Goal: Register for event/course

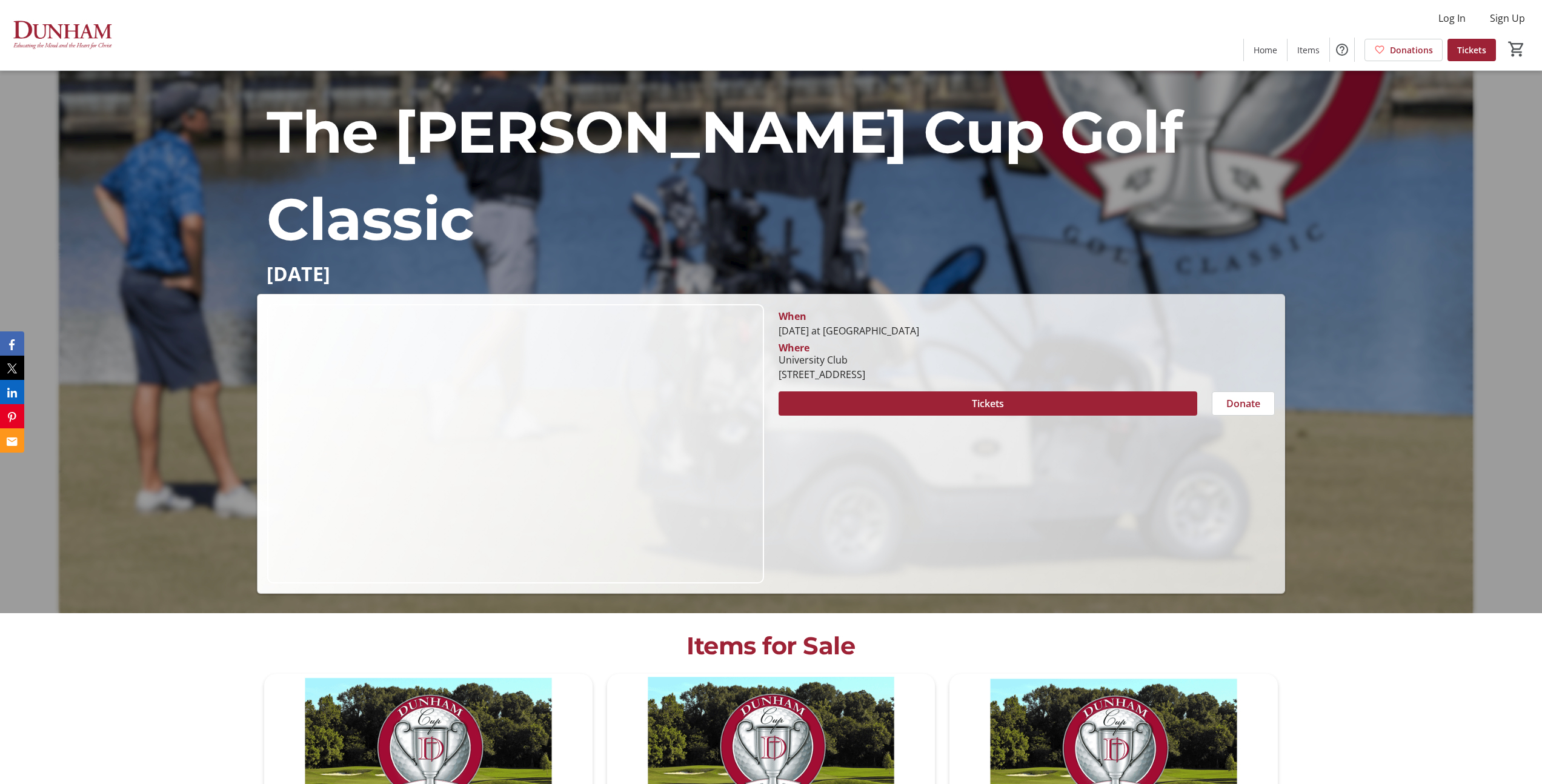
scroll to position [173, 0]
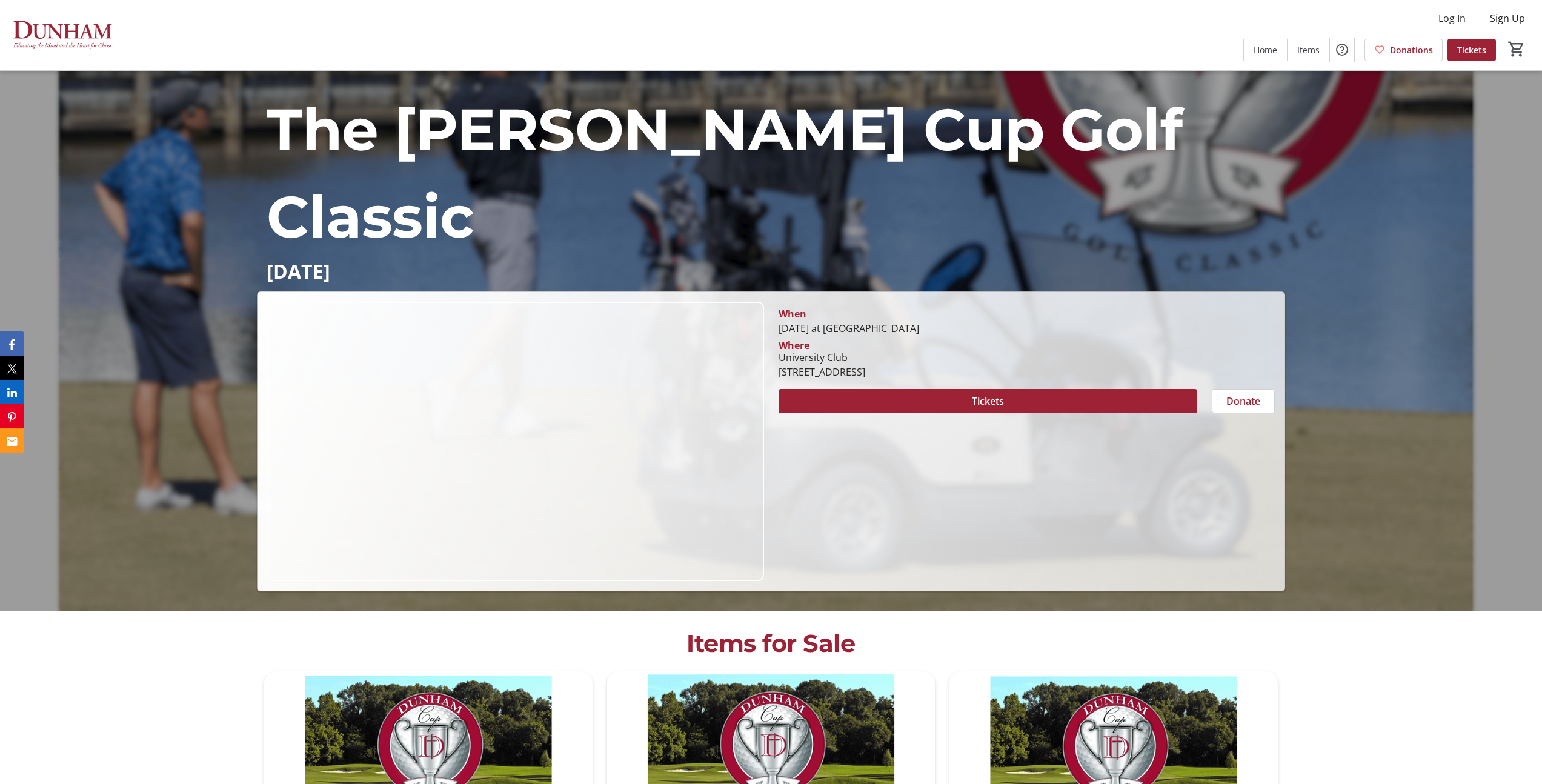
click at [865, 368] on div "[STREET_ADDRESS]" at bounding box center [822, 372] width 87 height 14
drag, startPoint x: 1016, startPoint y: 368, endPoint x: 789, endPoint y: 319, distance: 232.2
click at [789, 316] on div "When [DATE] at [GEOGRAPHIC_DATA] [GEOGRAPHIC_DATA] Where [GEOGRAPHIC_DATA] [STR…" at bounding box center [1027, 341] width 511 height 78
copy div "When [DATE] at [GEOGRAPHIC_DATA] [GEOGRAPHIC_DATA] Where [GEOGRAPHIC_DATA] [STR…"
click at [857, 371] on div "[STREET_ADDRESS]" at bounding box center [822, 372] width 87 height 14
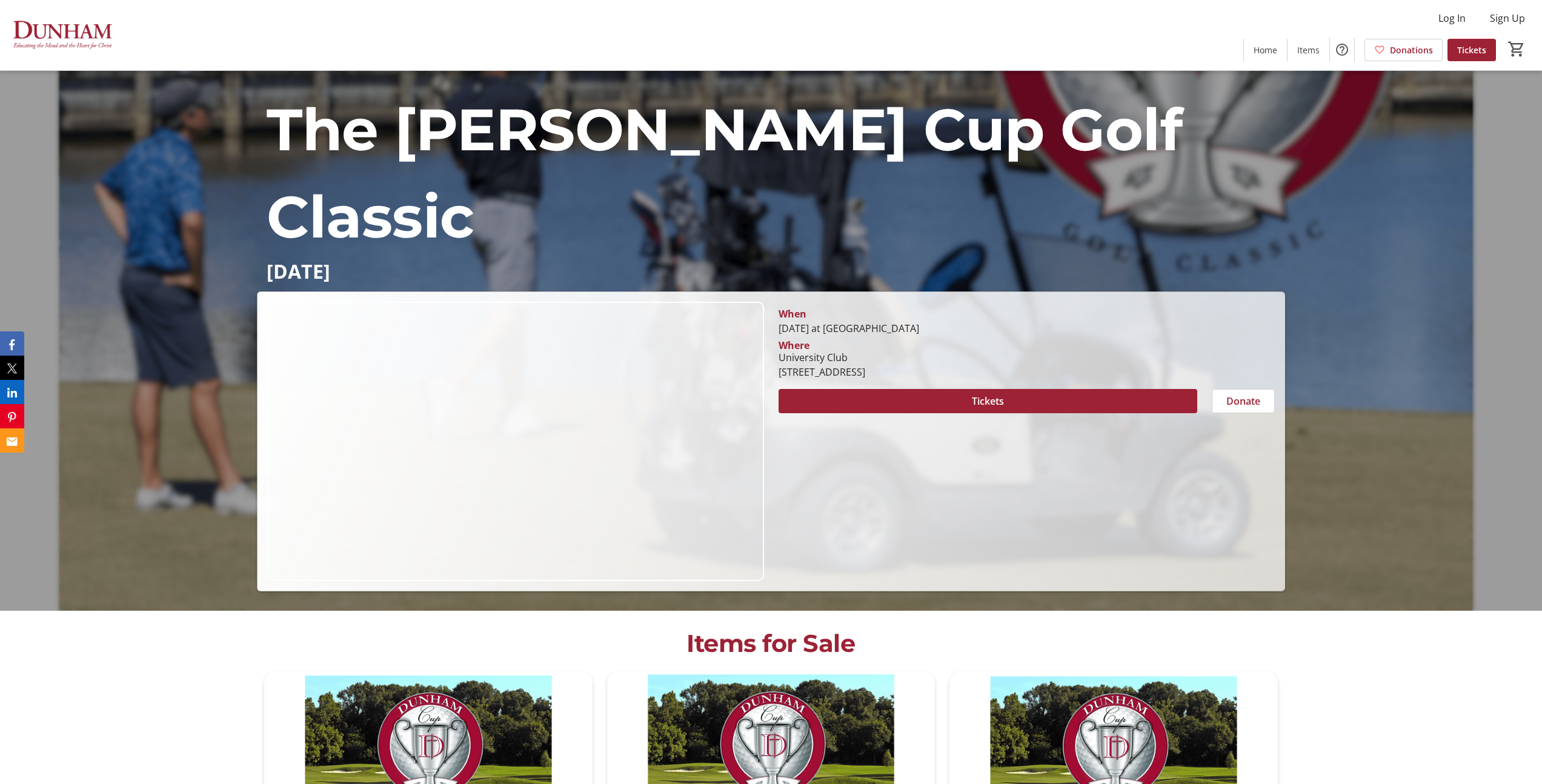
click at [857, 371] on div "[STREET_ADDRESS]" at bounding box center [822, 372] width 87 height 14
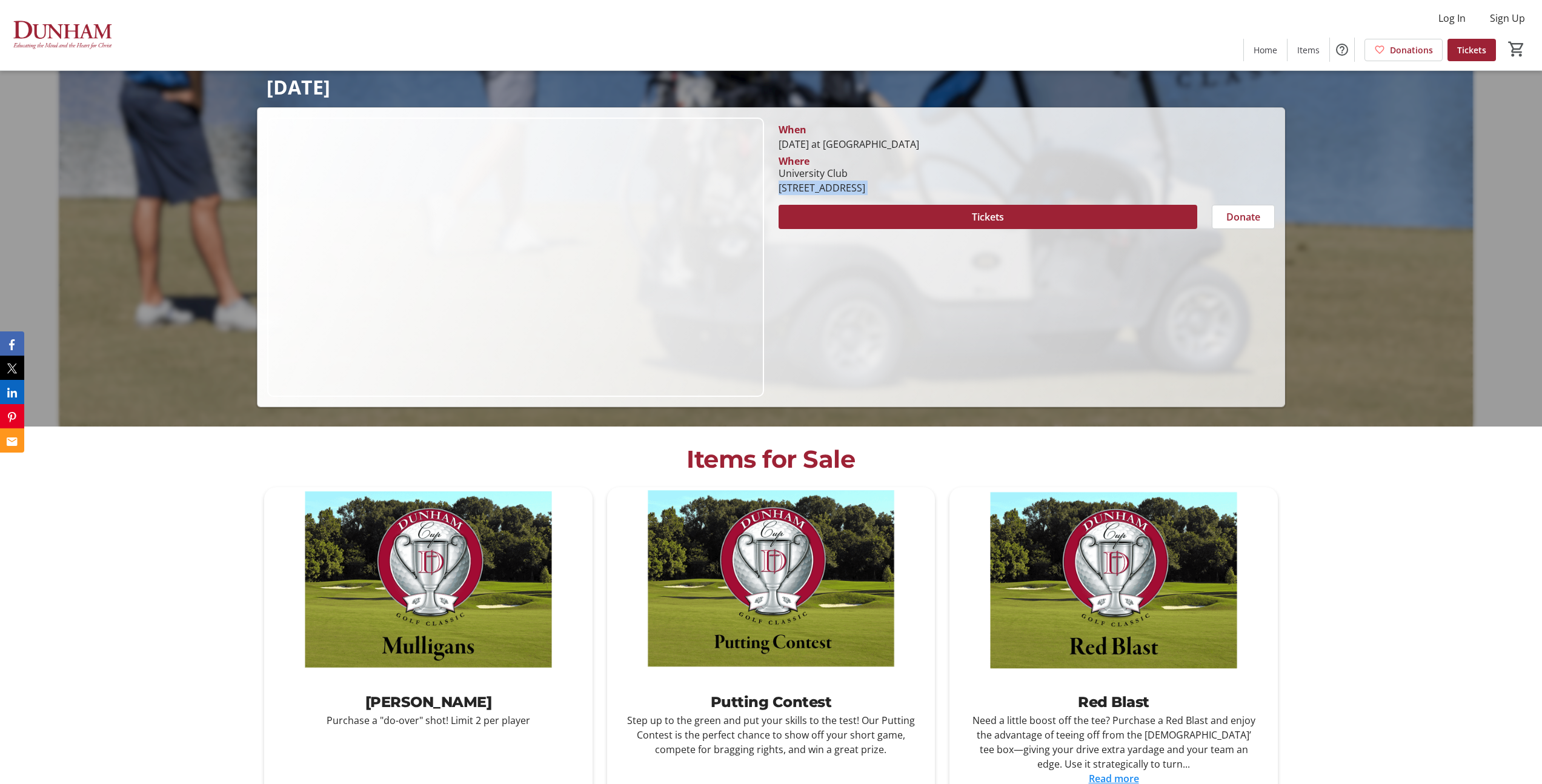
scroll to position [183, 0]
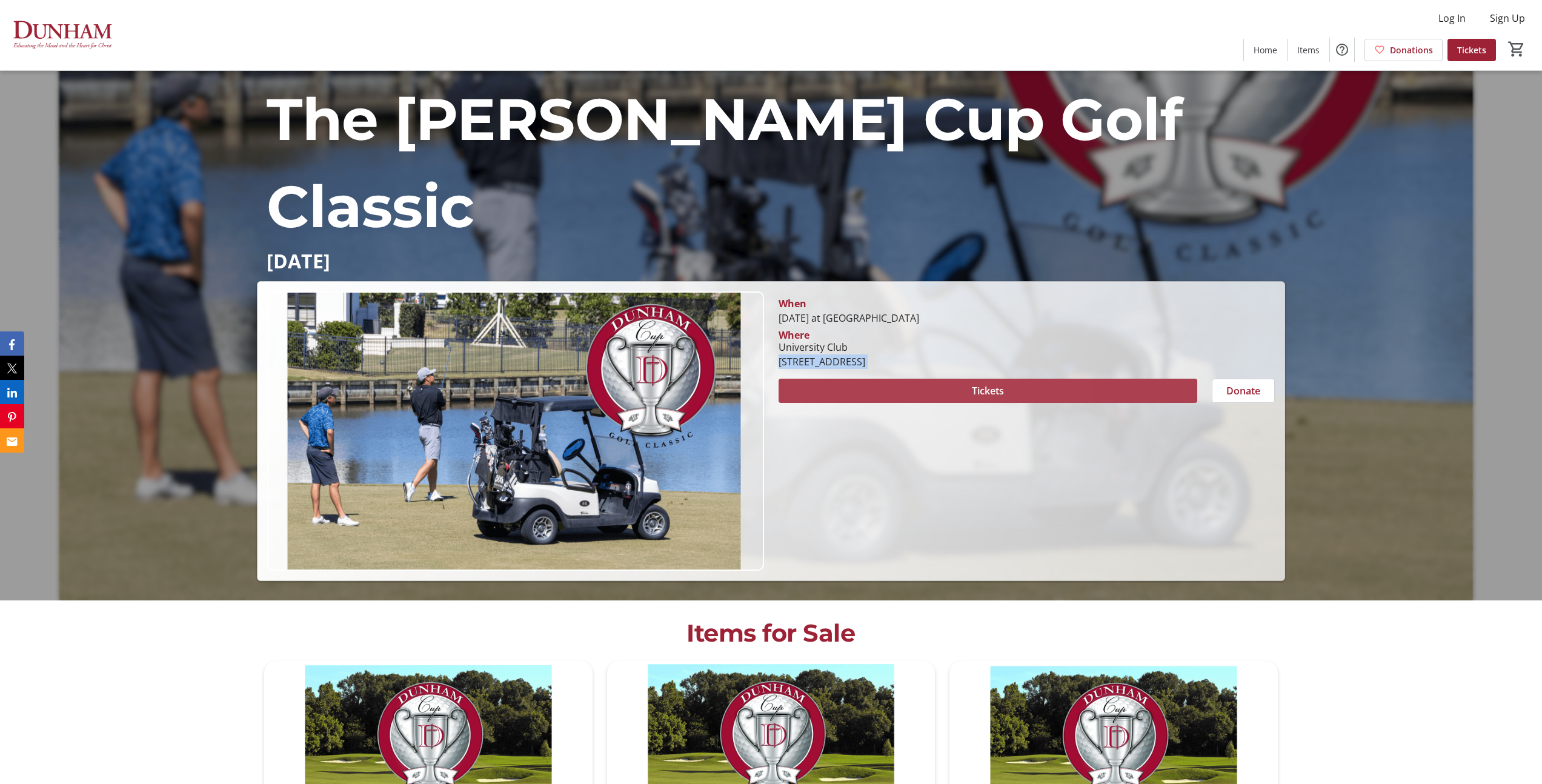
click at [914, 385] on span at bounding box center [988, 390] width 419 height 29
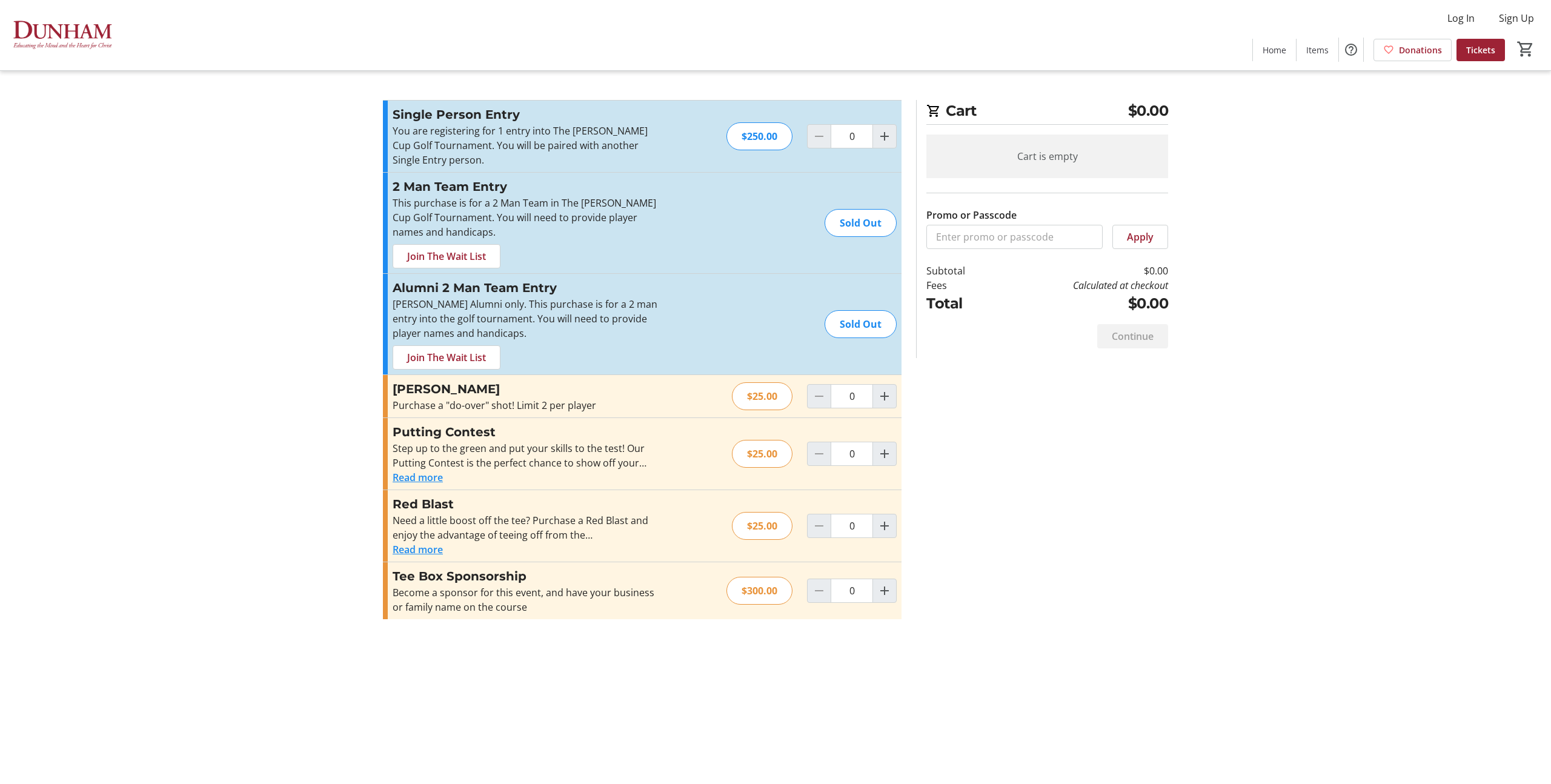
click at [995, 394] on div "Promo or Passcode Apply Single Person Entry You are registering for 1 entry int…" at bounding box center [776, 367] width 800 height 534
